Goal: Information Seeking & Learning: Learn about a topic

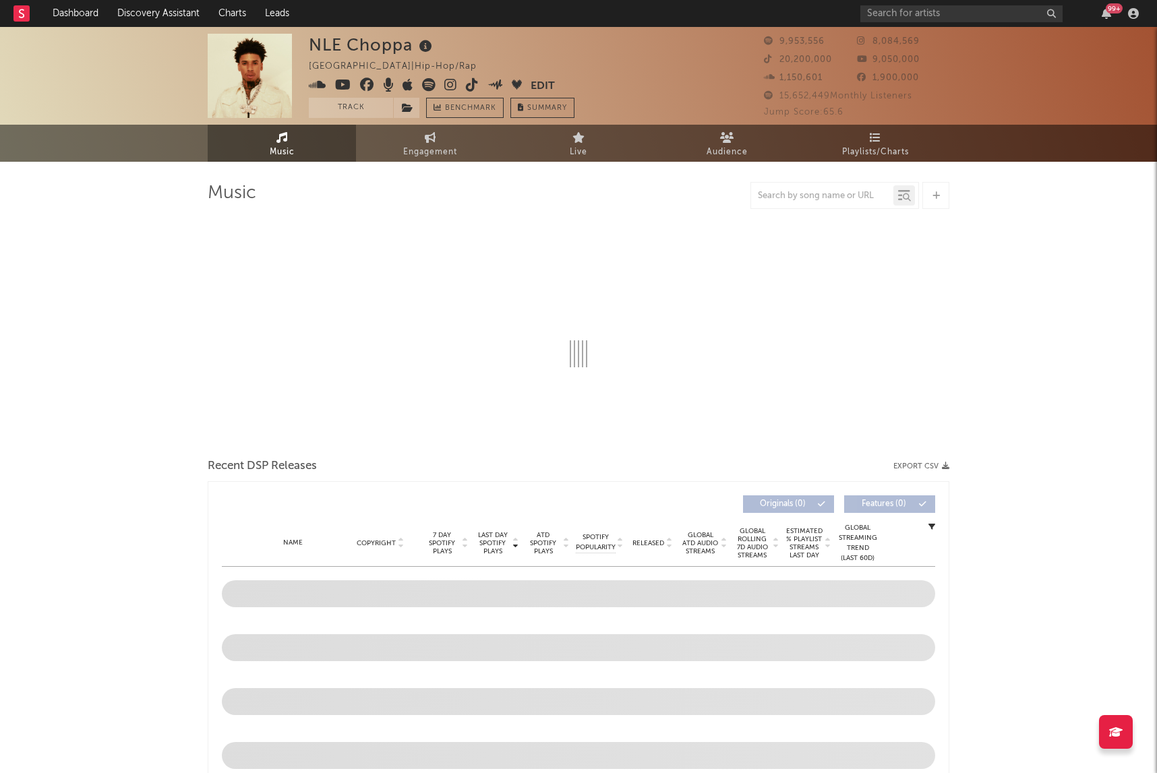
select select "6m"
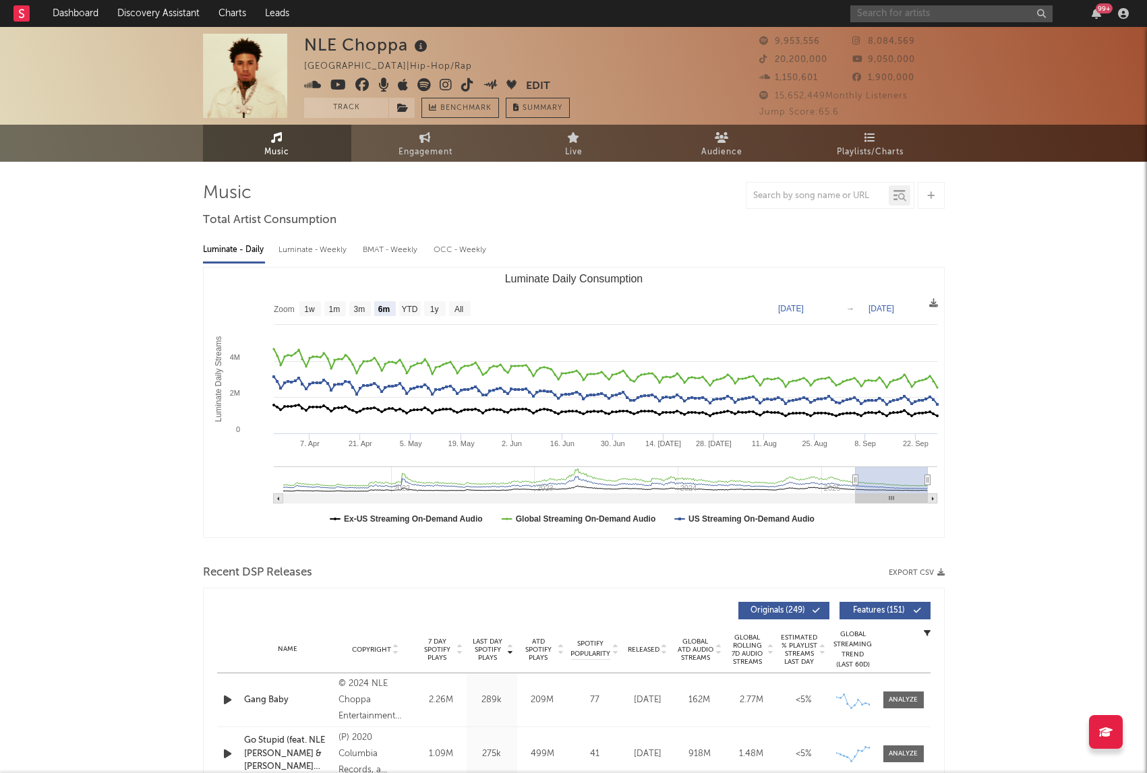
click at [878, 20] on input "text" at bounding box center [951, 13] width 202 height 17
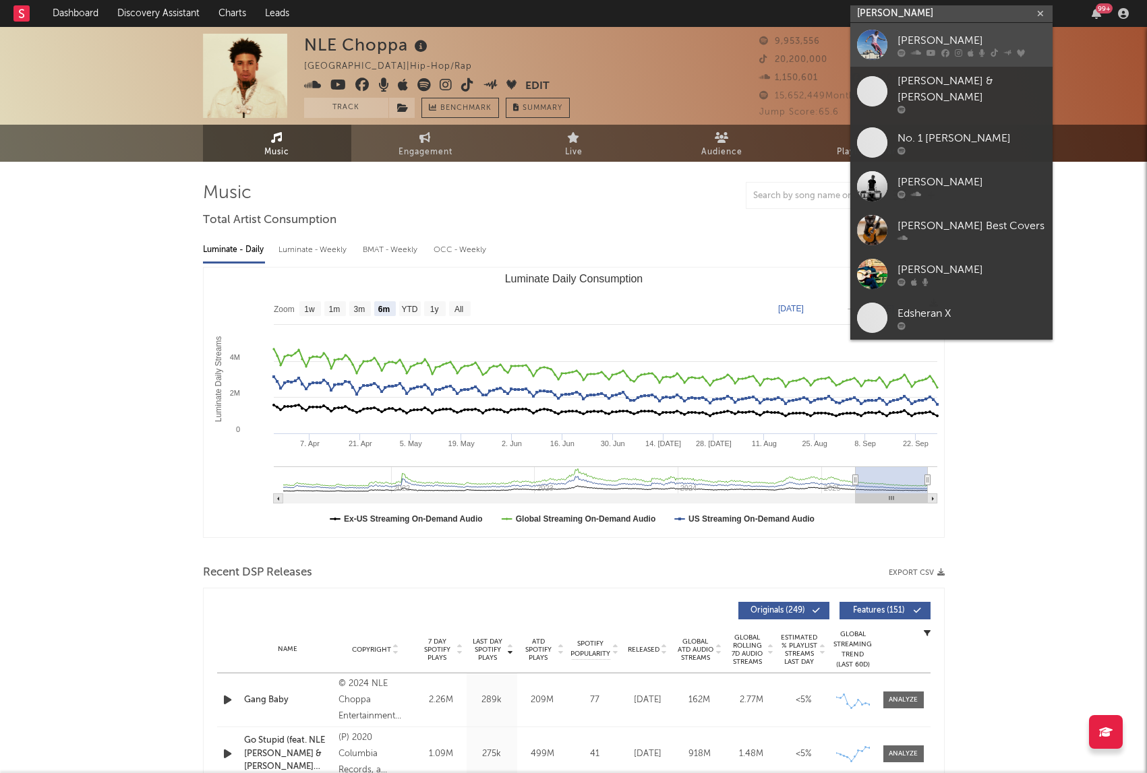
type input "[PERSON_NAME]"
click at [878, 36] on div at bounding box center [872, 45] width 30 height 30
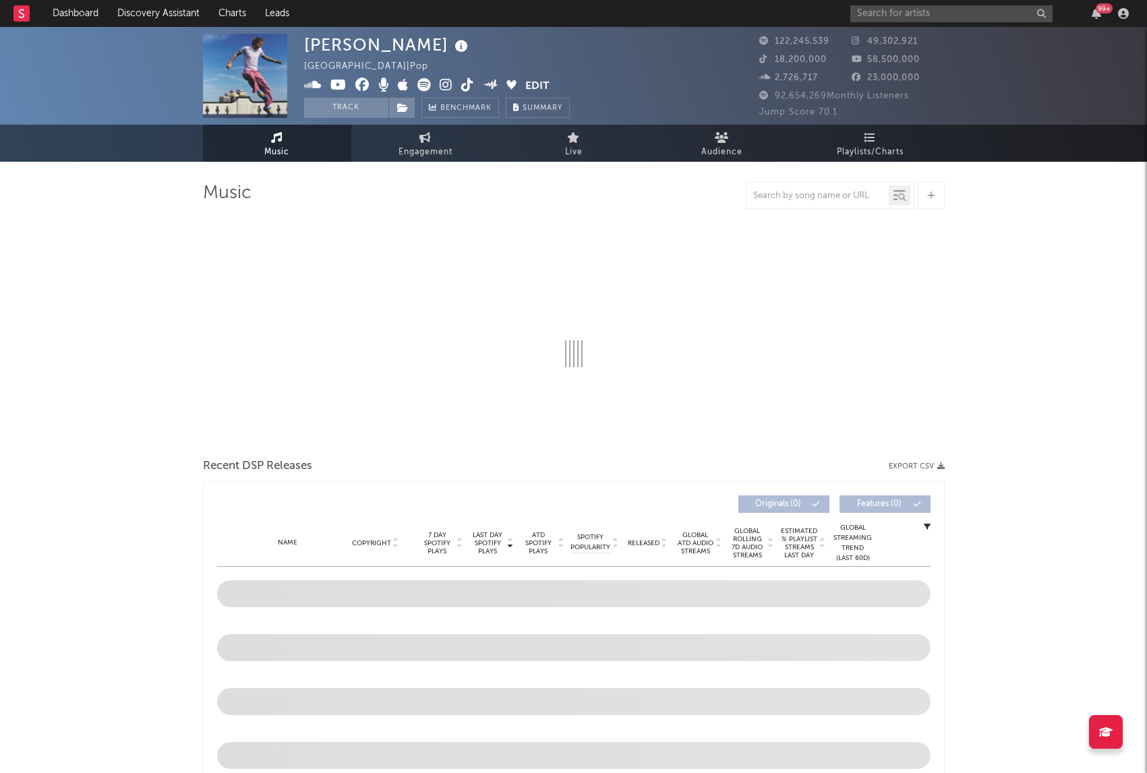
select select "6m"
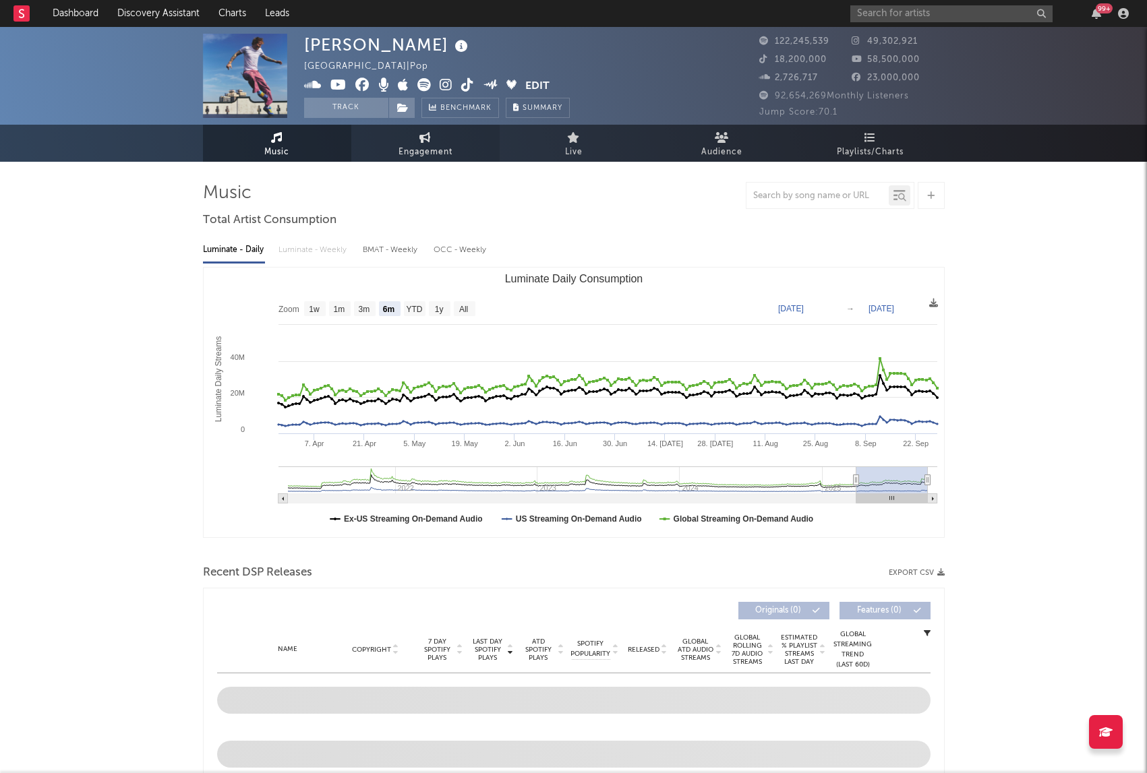
click at [427, 151] on span "Engagement" at bounding box center [425, 152] width 54 height 16
select select "1w"
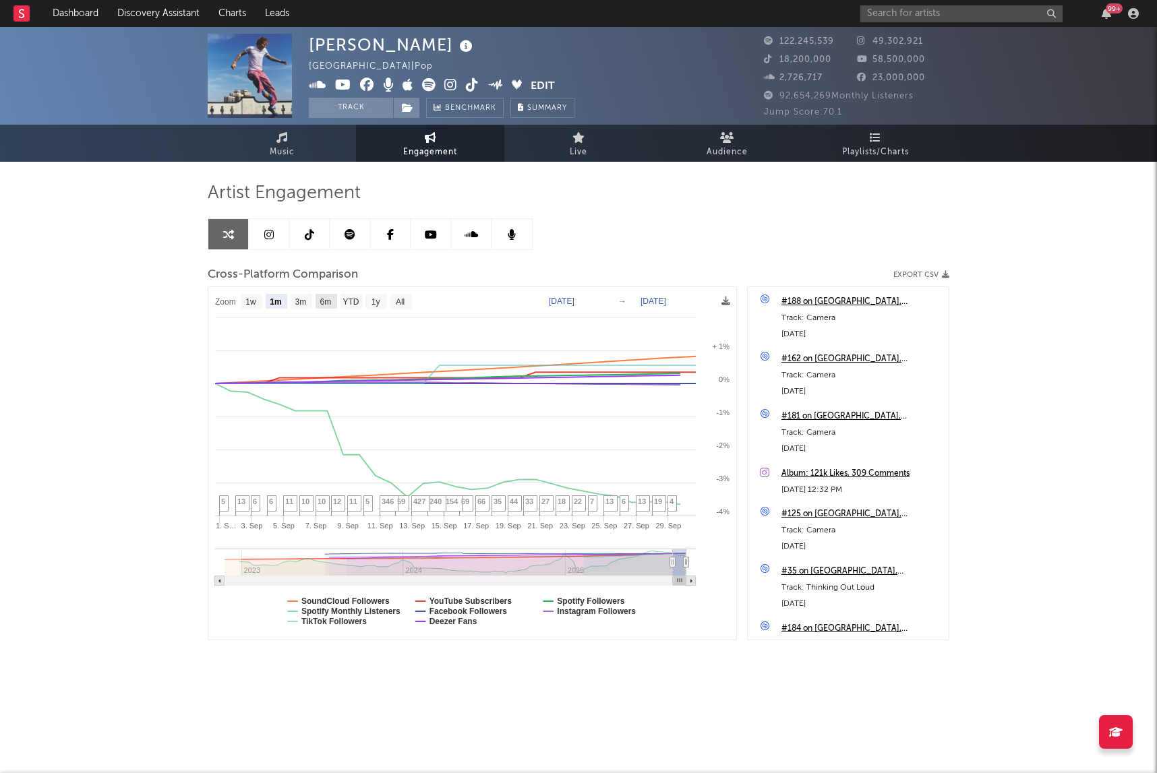
click at [335, 307] on rect at bounding box center [327, 301] width 22 height 15
select select "6m"
type input "[DATE]"
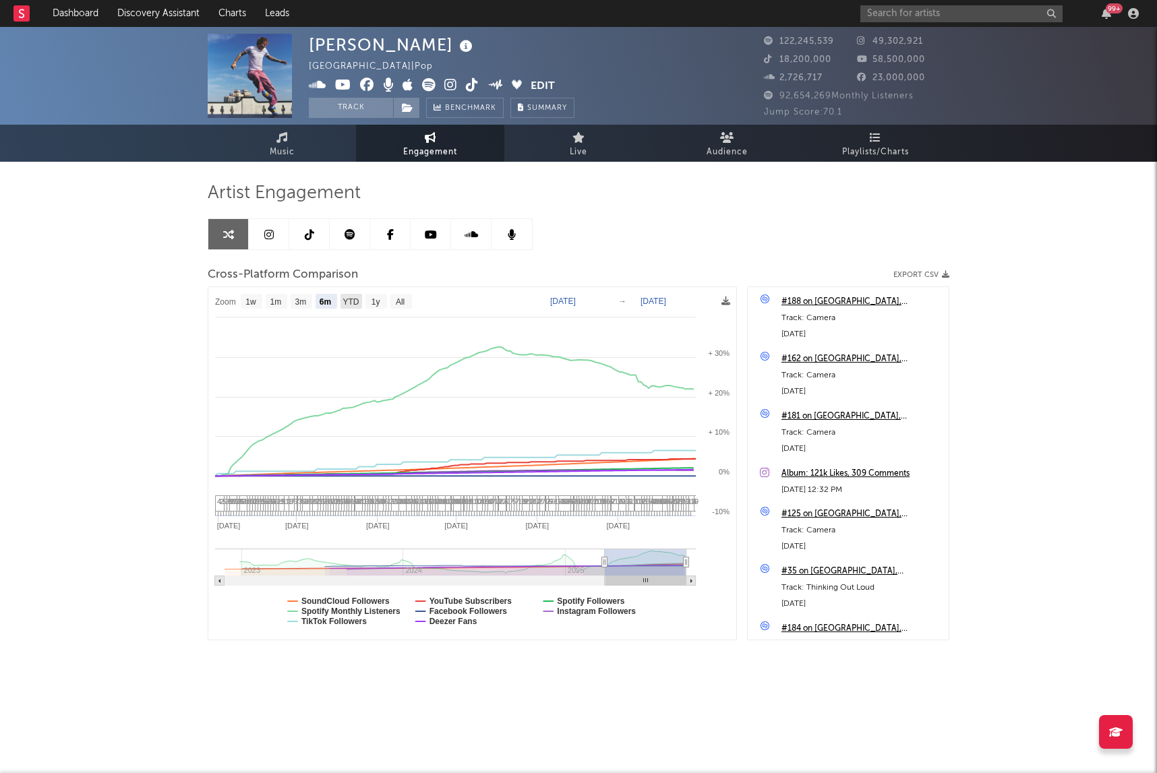
click at [355, 305] on text "YTD" at bounding box center [350, 301] width 16 height 9
select select "YTD"
type input "[DATE]"
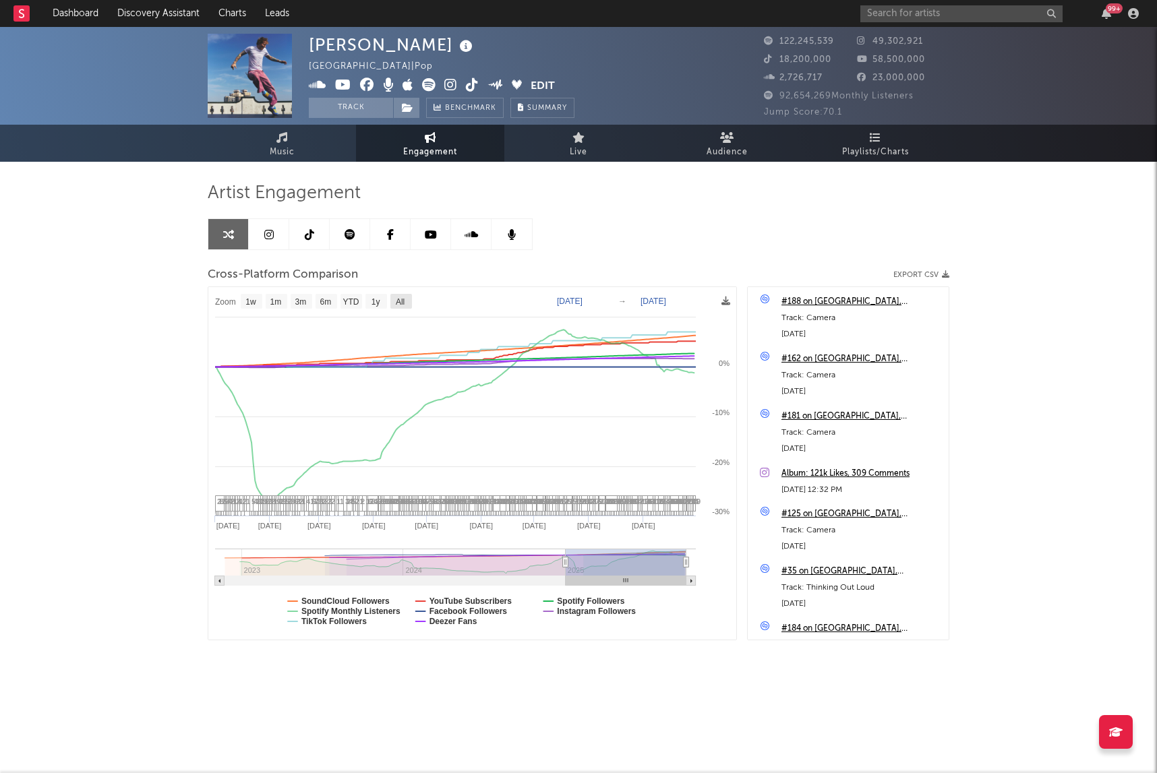
drag, startPoint x: 402, startPoint y: 301, endPoint x: 405, endPoint y: 311, distance: 11.0
click at [402, 301] on text "All" at bounding box center [400, 301] width 9 height 9
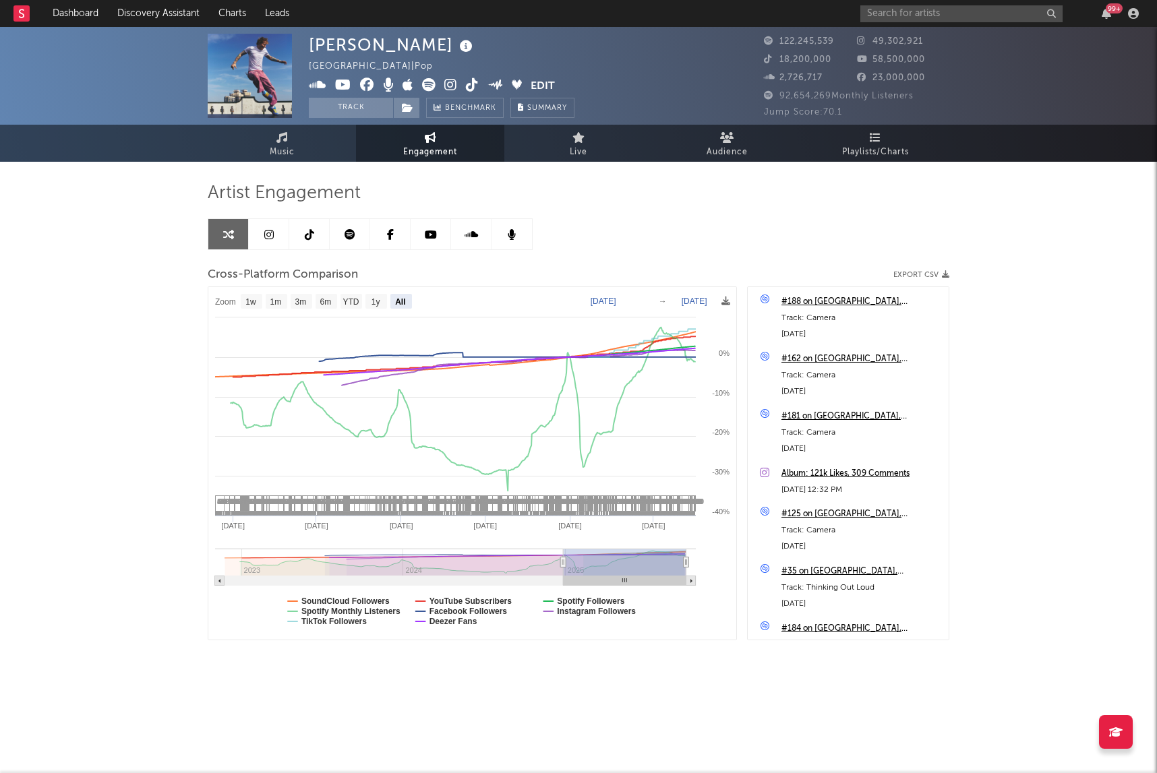
select select "All"
type input "[DATE]"
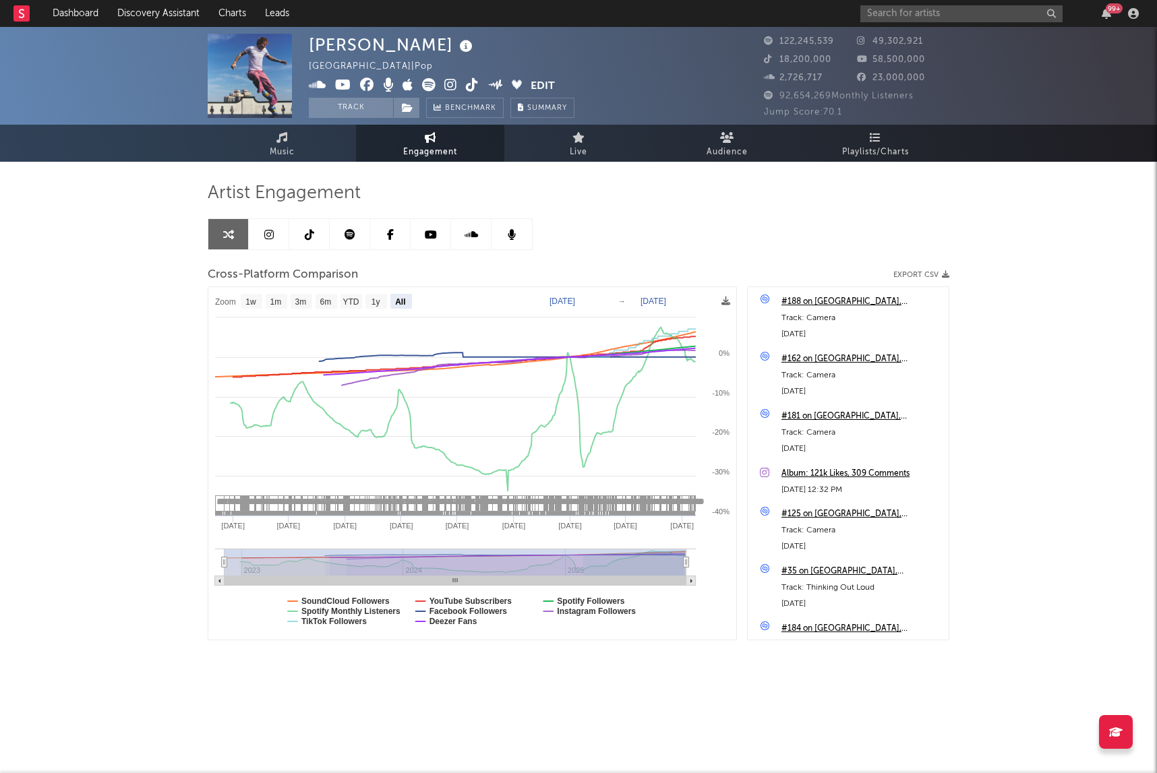
select select "All"
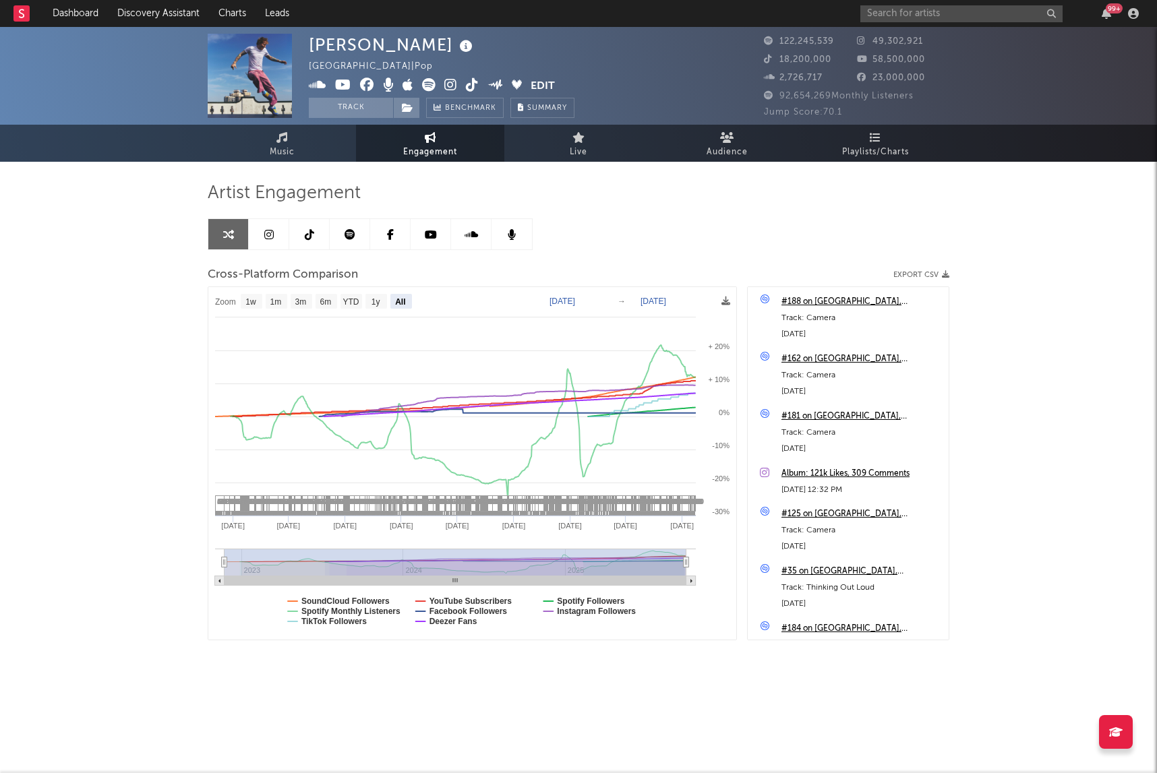
click at [272, 237] on icon at bounding box center [268, 234] width 9 height 11
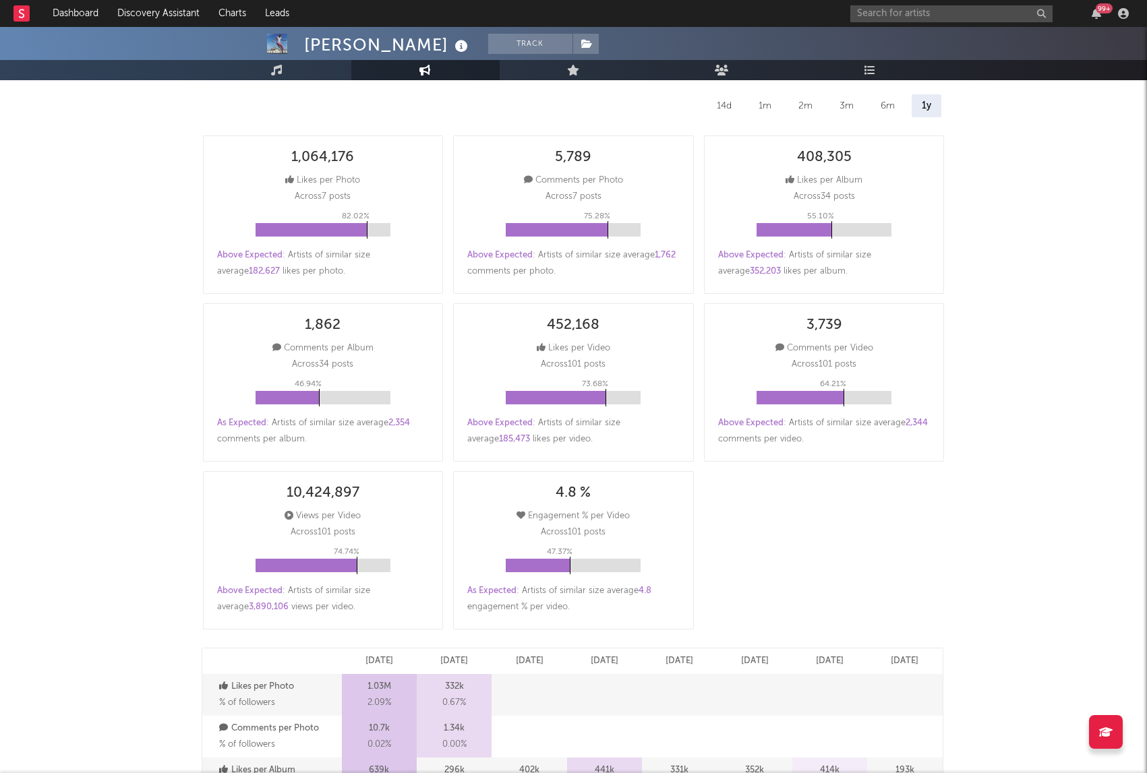
scroll to position [472, 0]
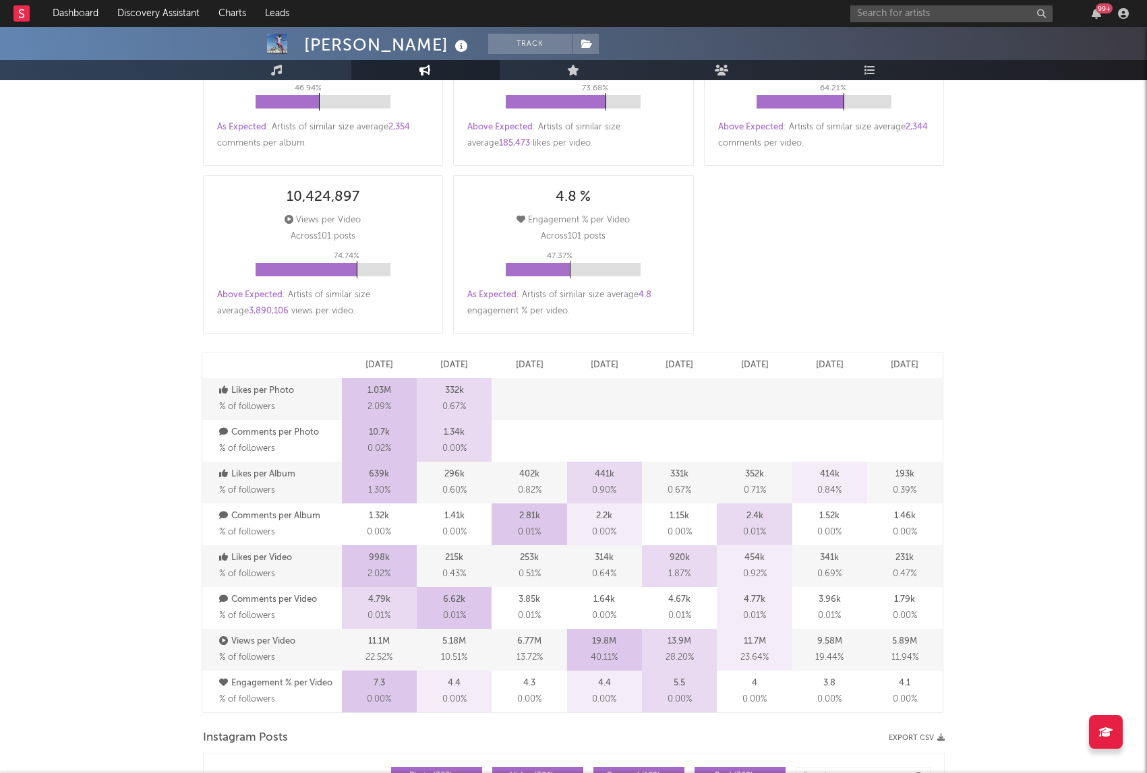
select select "6m"
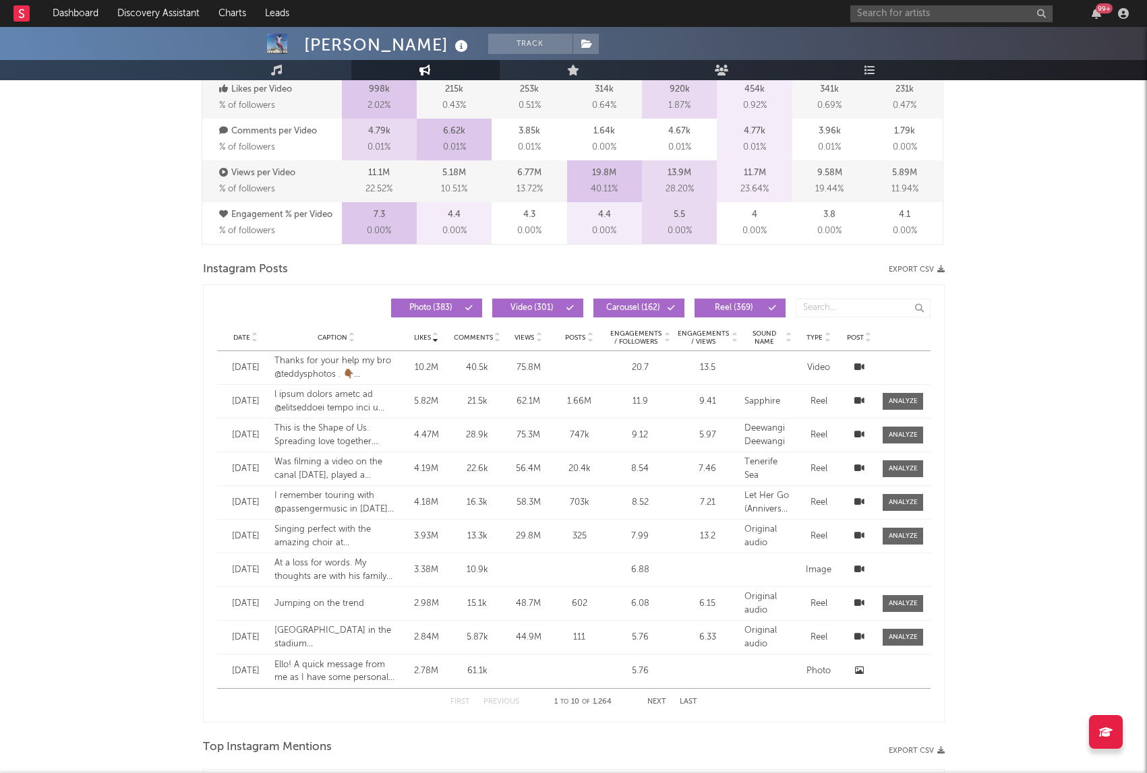
scroll to position [944, 0]
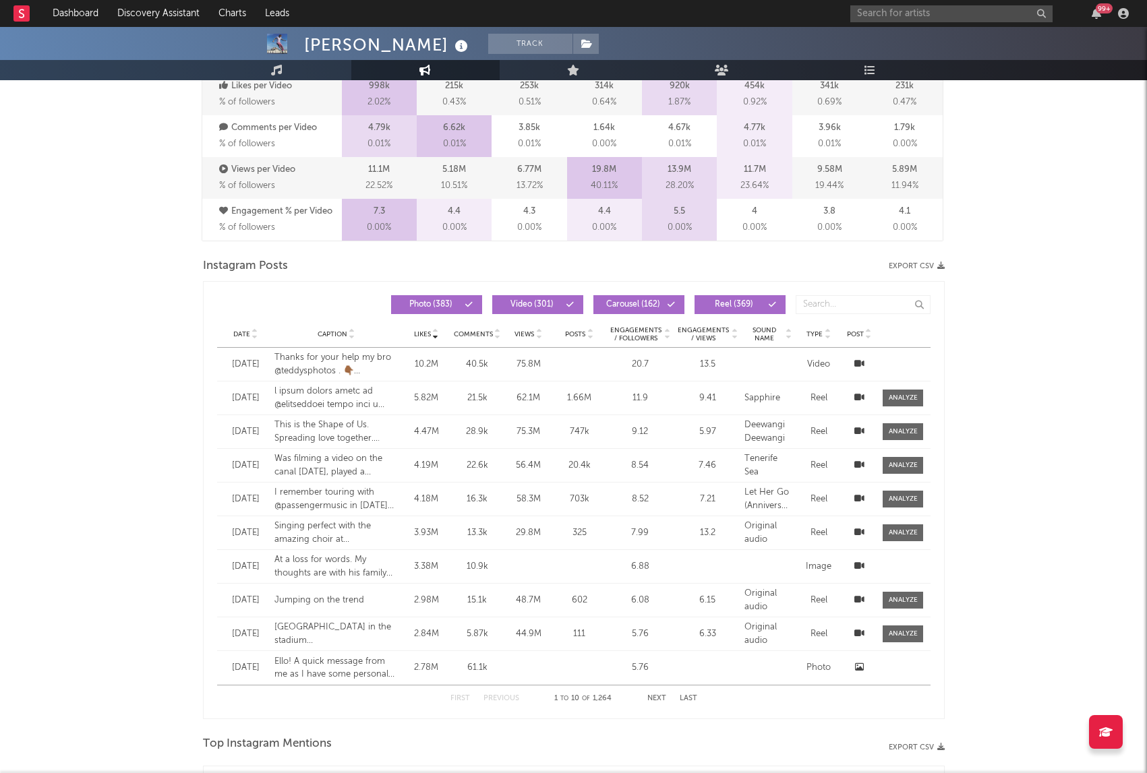
click at [256, 337] on icon at bounding box center [254, 336] width 7 height 5
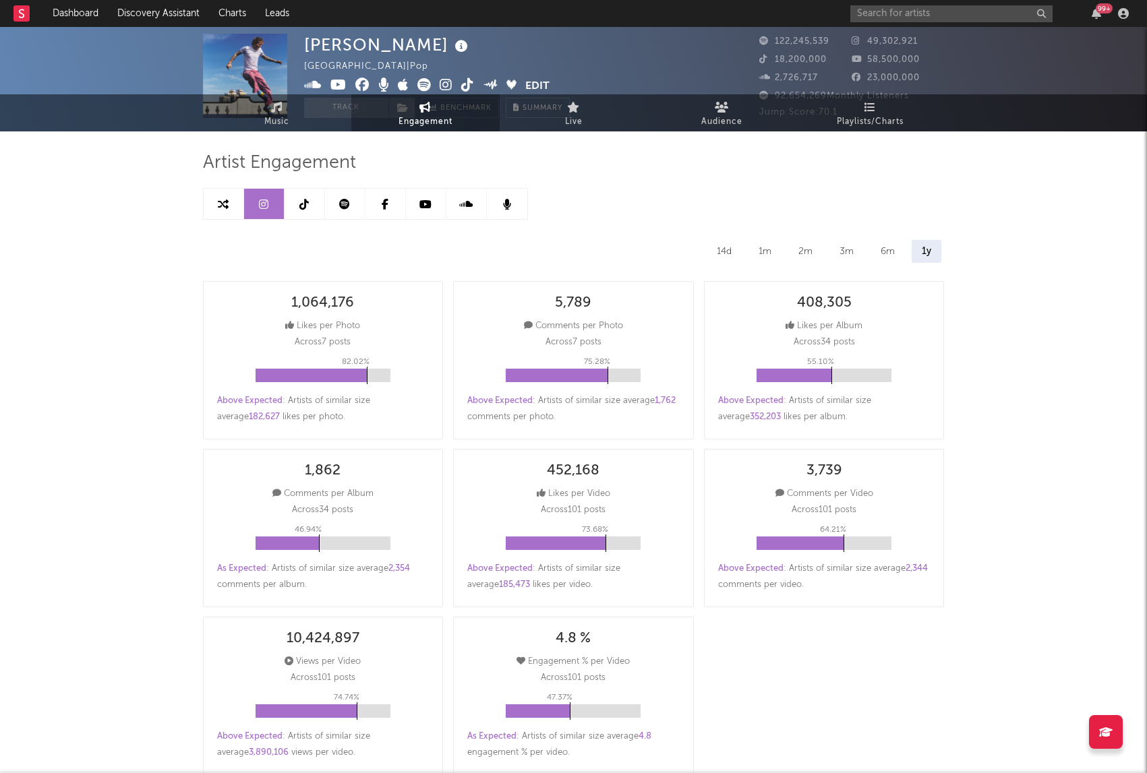
scroll to position [0, 0]
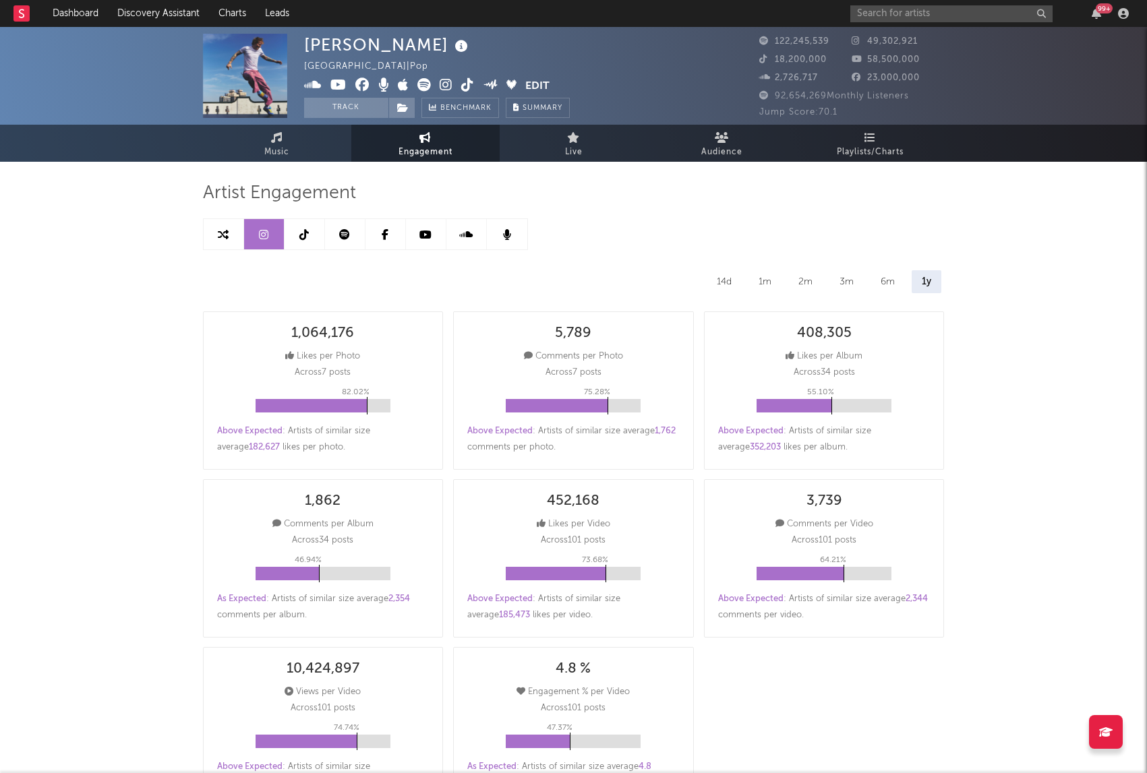
click at [307, 237] on icon at bounding box center [303, 234] width 9 height 11
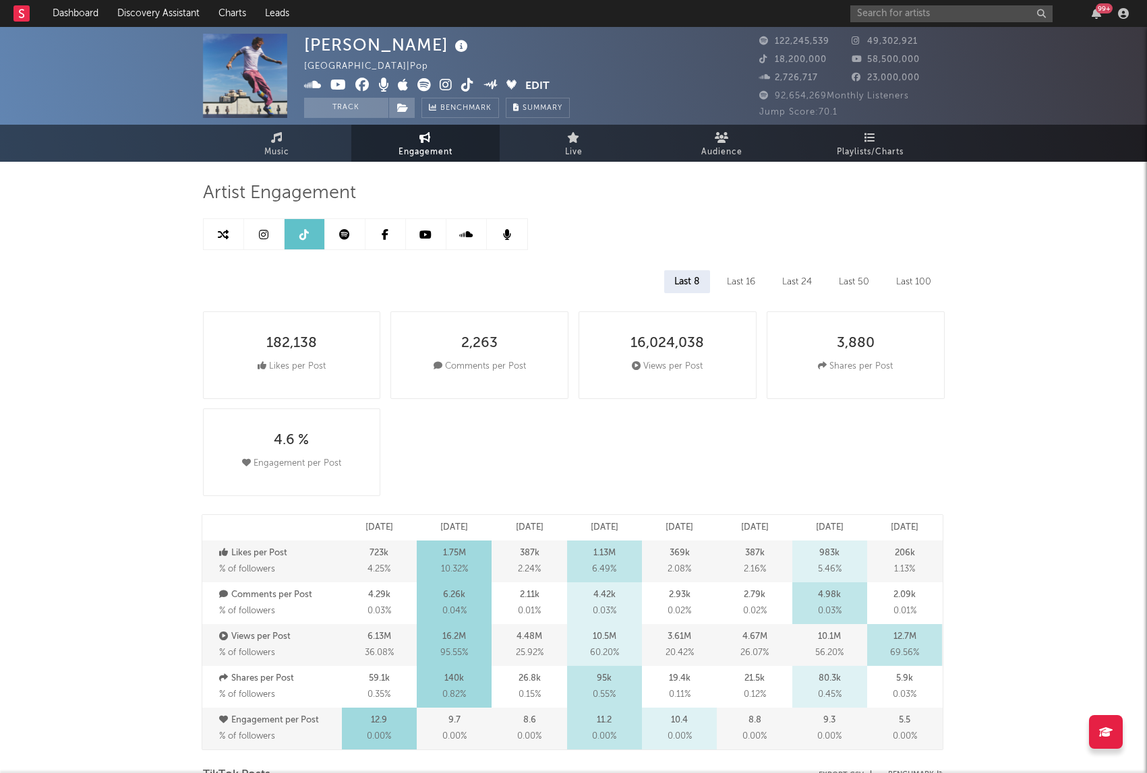
select select "6m"
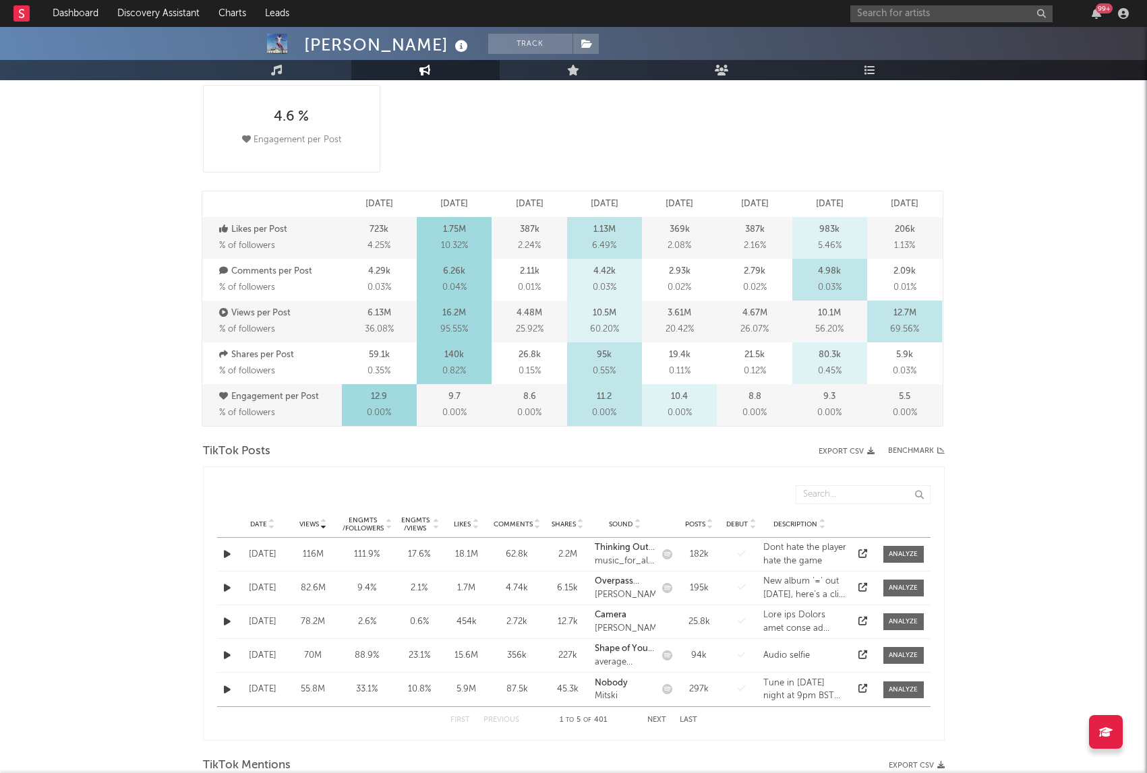
scroll to position [539, 0]
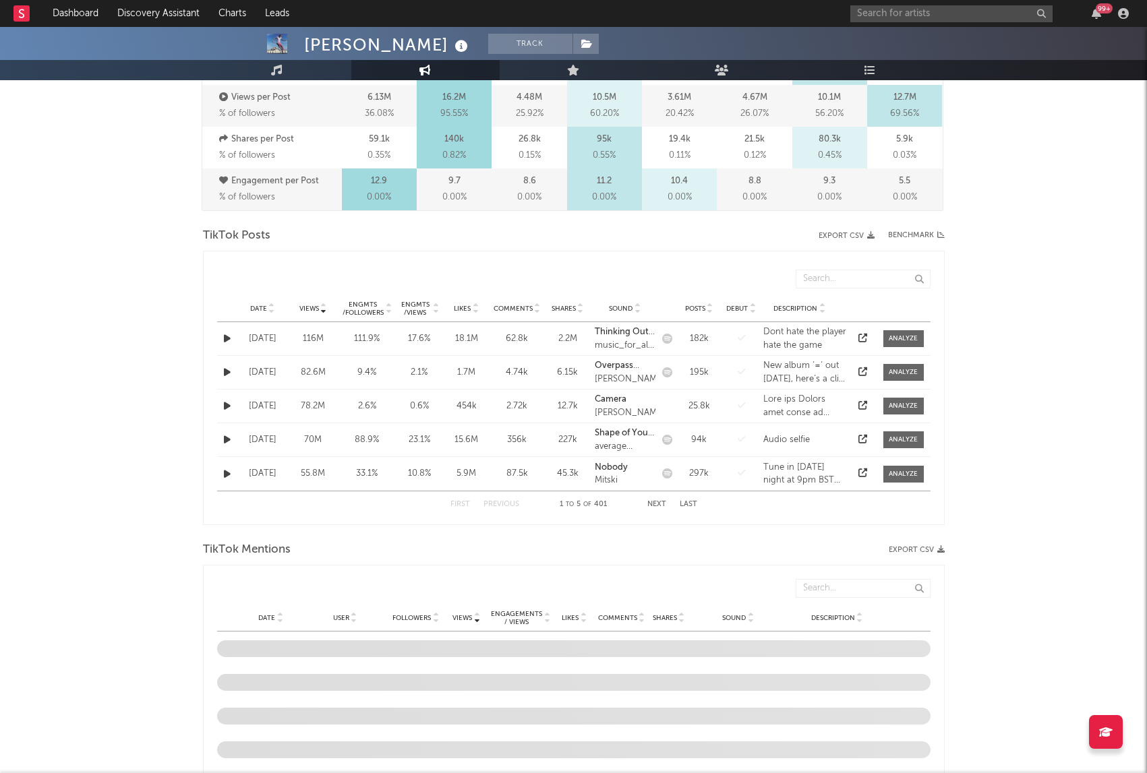
click at [269, 312] on icon at bounding box center [271, 311] width 7 height 5
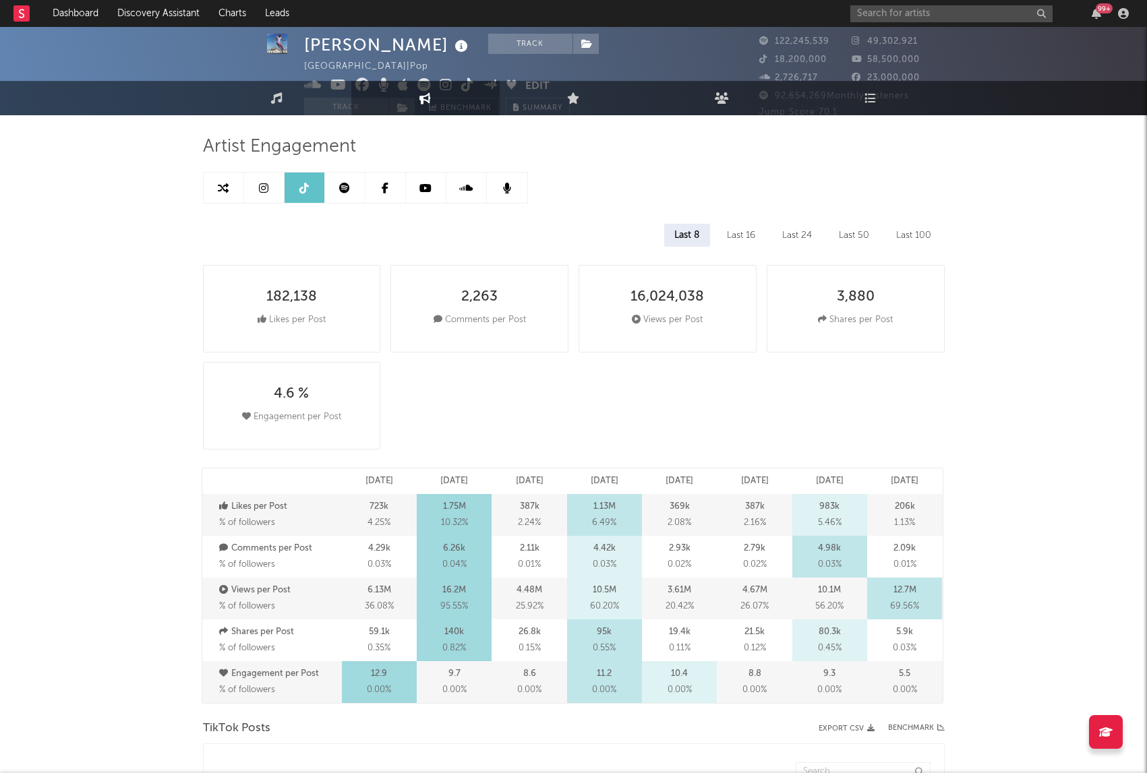
scroll to position [0, 0]
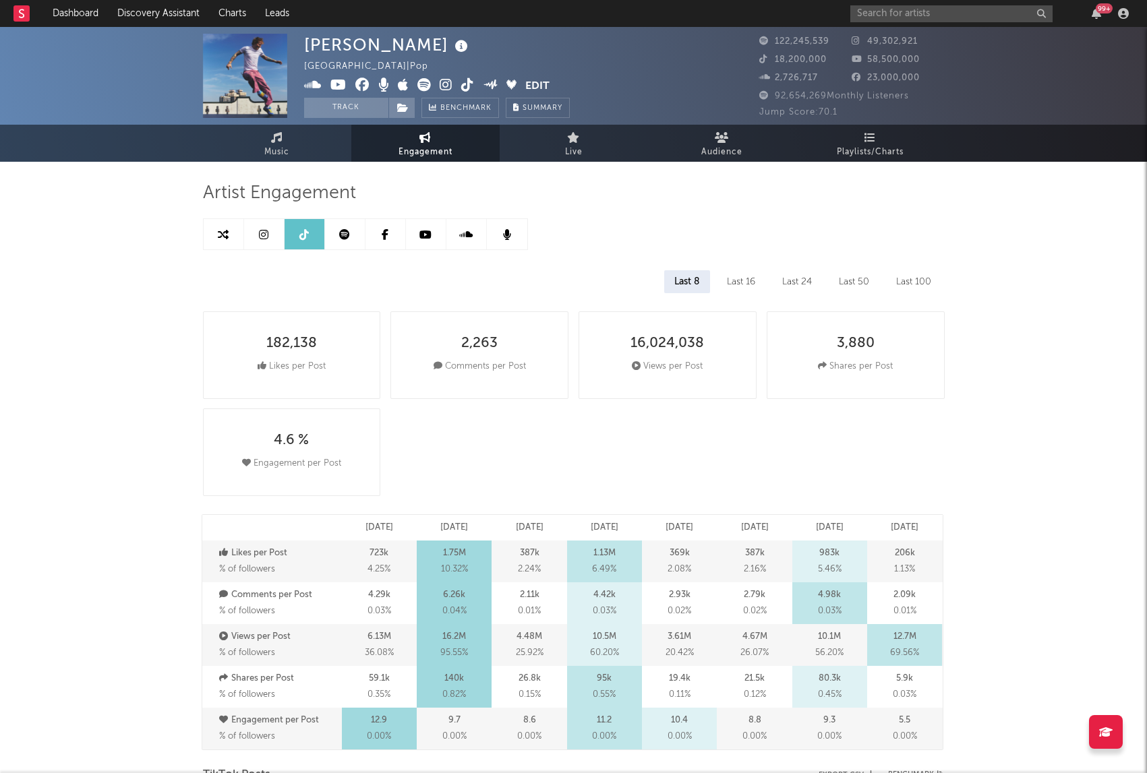
click at [387, 240] on link at bounding box center [385, 234] width 40 height 30
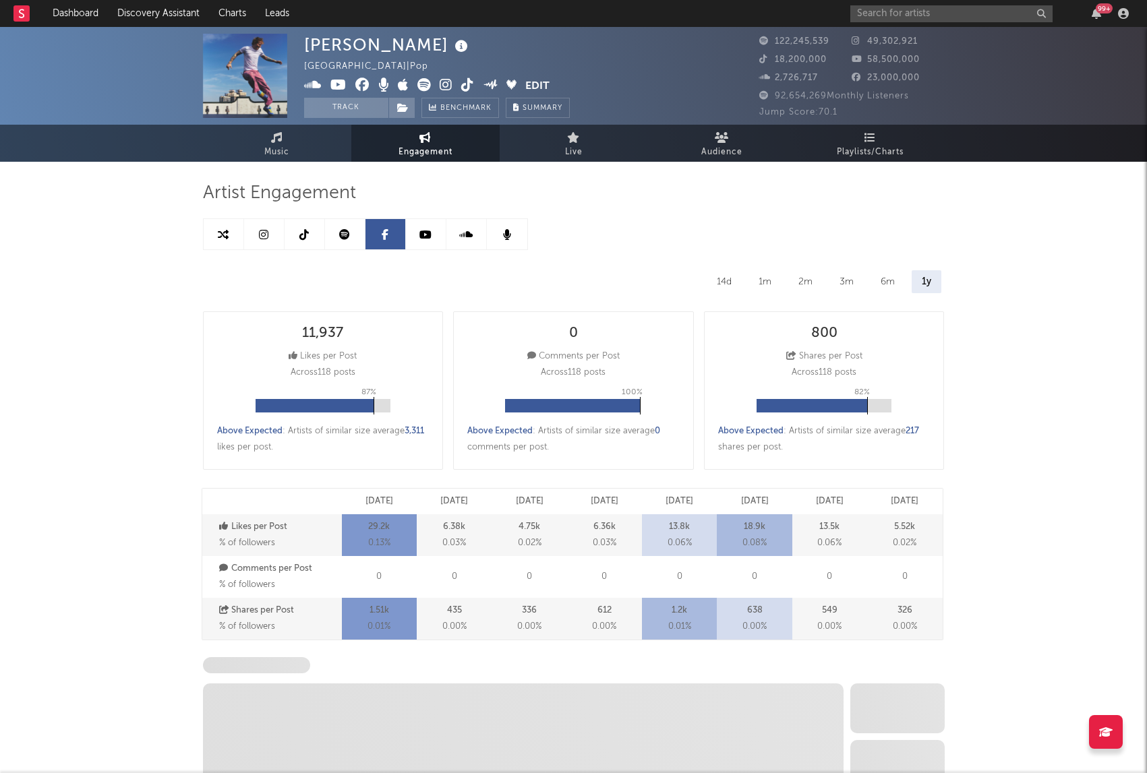
select select "6m"
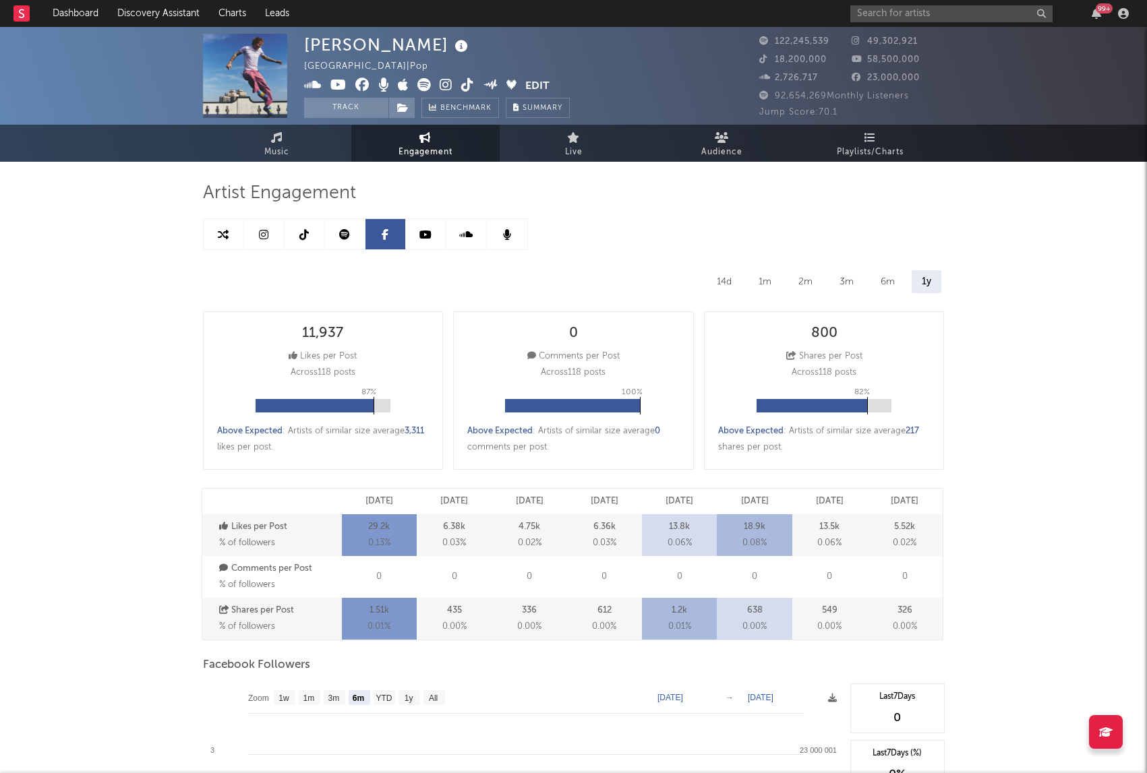
click at [422, 231] on icon at bounding box center [425, 234] width 12 height 11
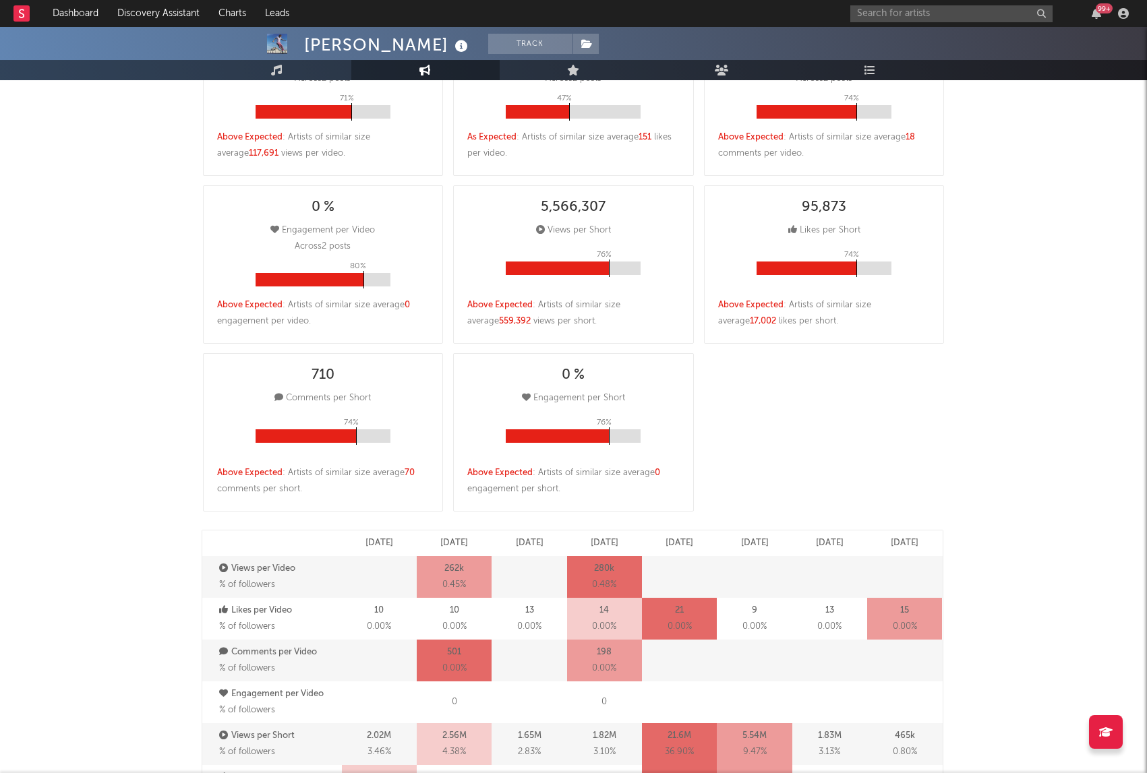
select select "6m"
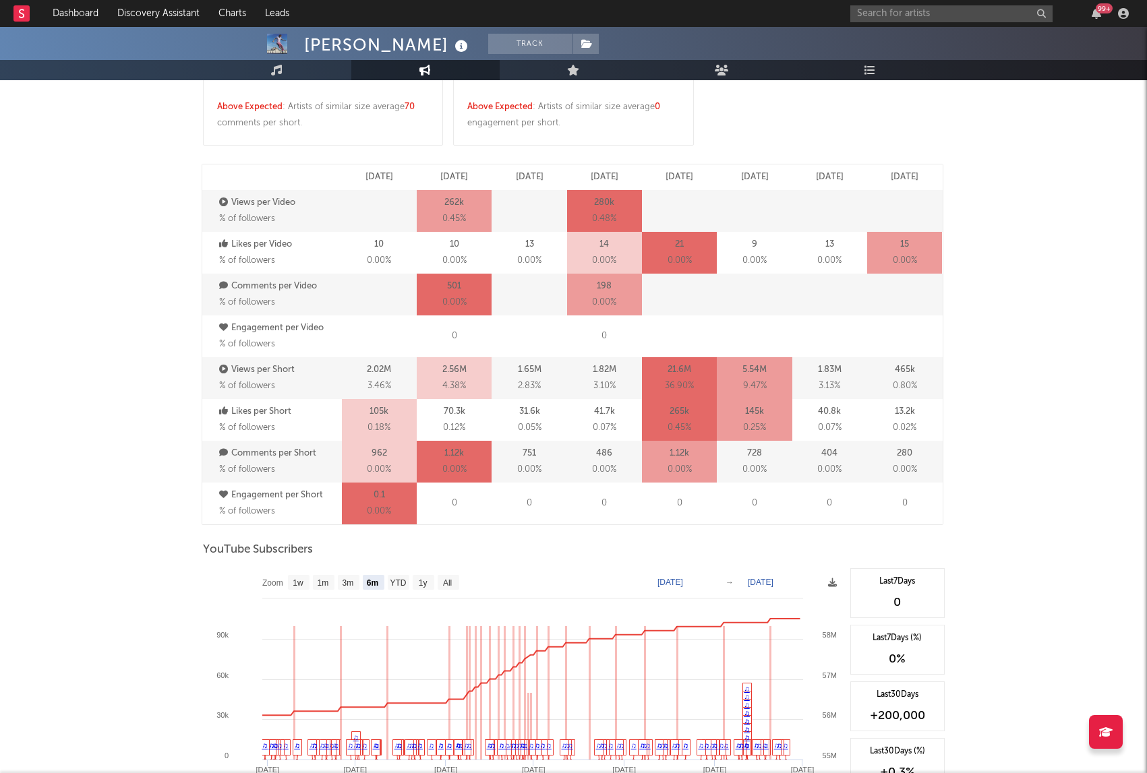
scroll to position [593, 0]
